Goal: Transaction & Acquisition: Purchase product/service

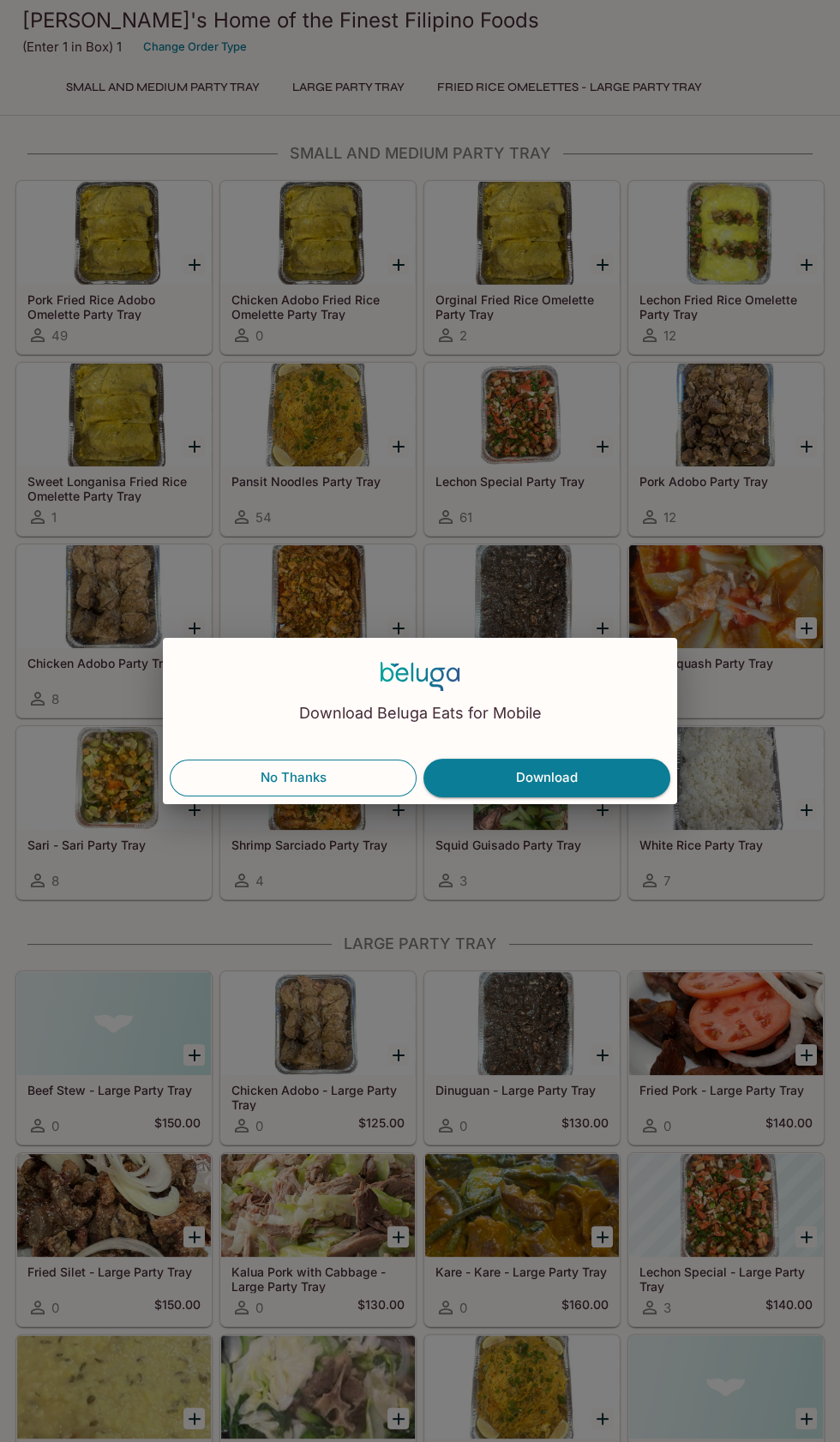
click at [272, 780] on button "No Thanks" at bounding box center [293, 778] width 247 height 36
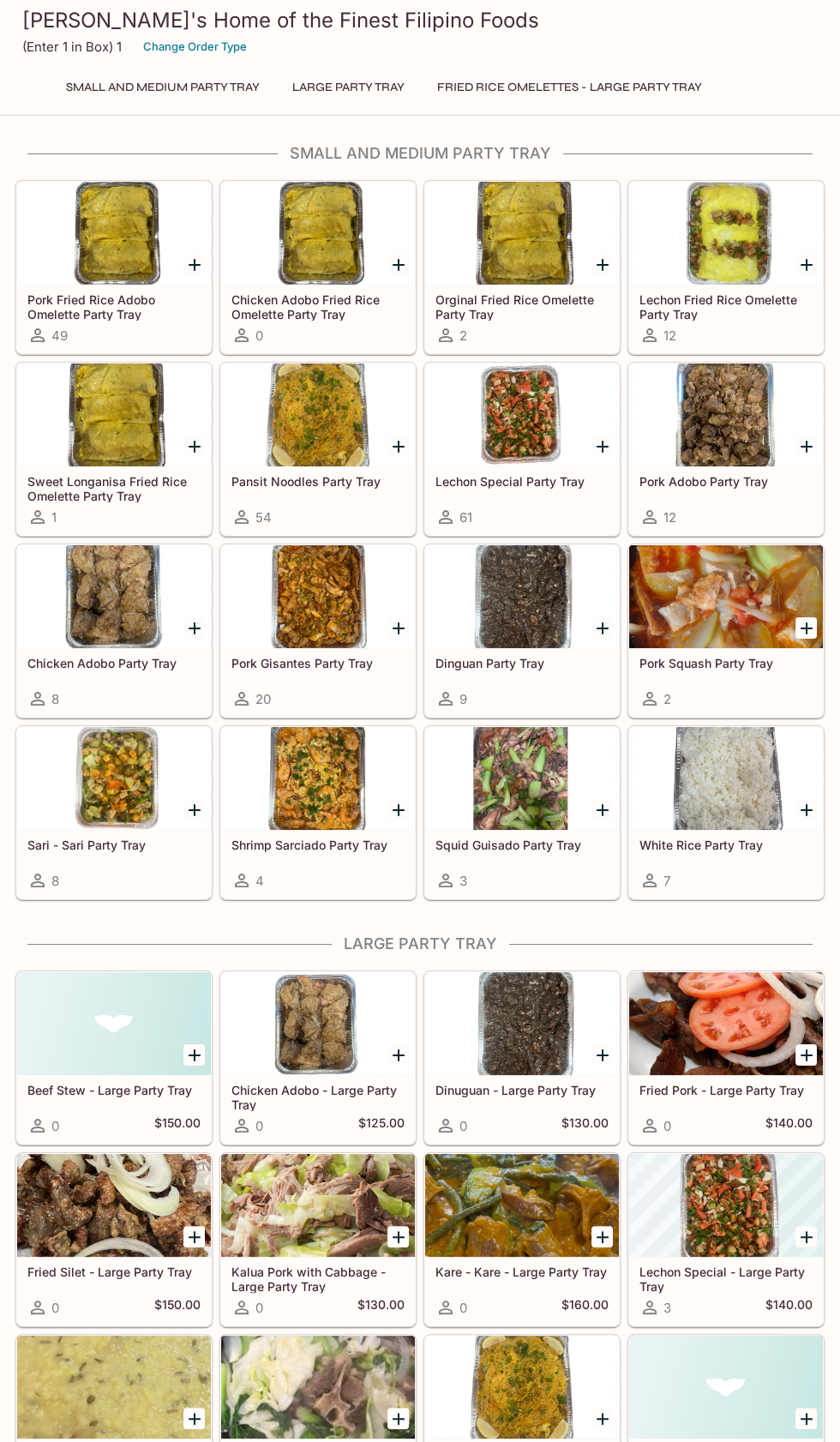
click at [712, 614] on div at bounding box center [726, 596] width 193 height 103
click at [93, 784] on div at bounding box center [114, 778] width 193 height 103
